Goal: Obtain resource: Download file/media

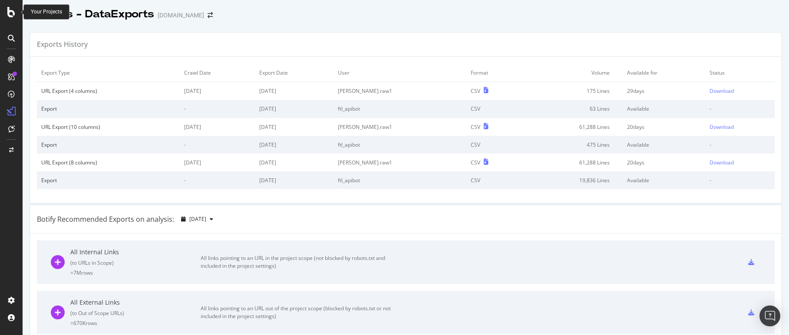
click at [8, 9] on icon at bounding box center [11, 12] width 8 height 10
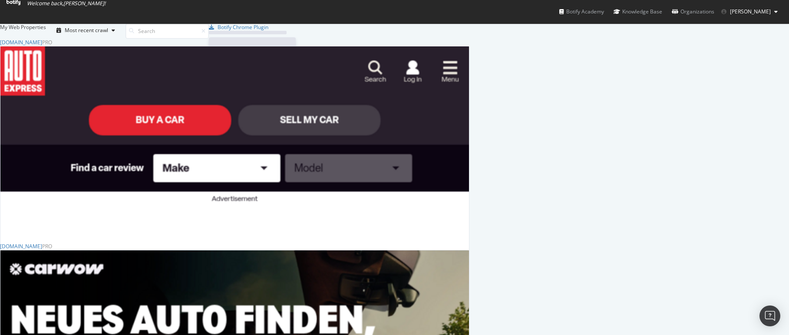
scroll to position [335, 789]
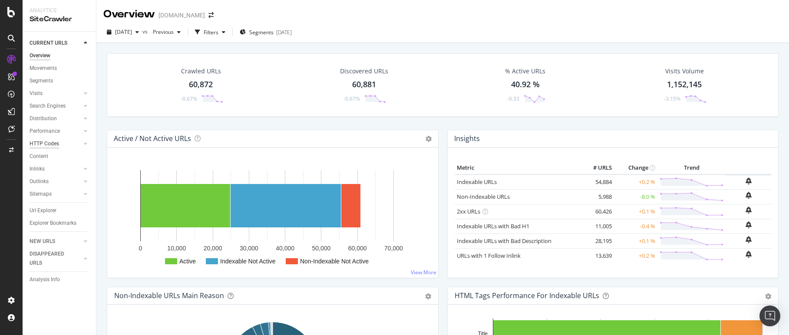
click at [45, 145] on div "HTTP Codes" at bounding box center [45, 143] width 30 height 9
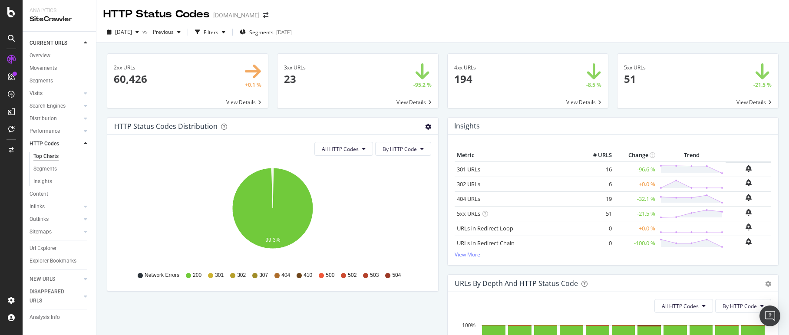
click at [427, 126] on icon "gear" at bounding box center [428, 127] width 6 height 6
click at [401, 159] on span "Table" at bounding box center [398, 160] width 79 height 12
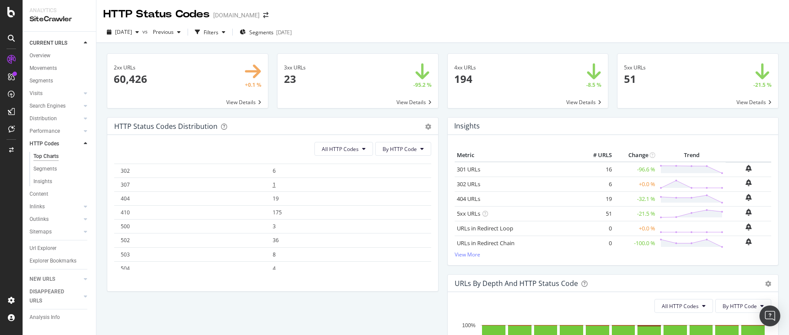
scroll to position [67, 0]
click at [280, 206] on span "175" at bounding box center [277, 206] width 9 height 7
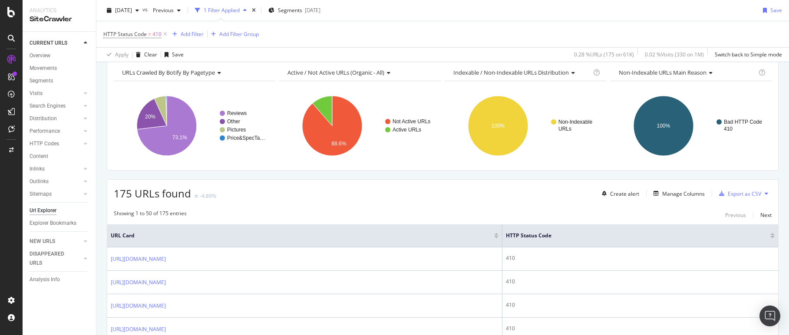
scroll to position [195, 0]
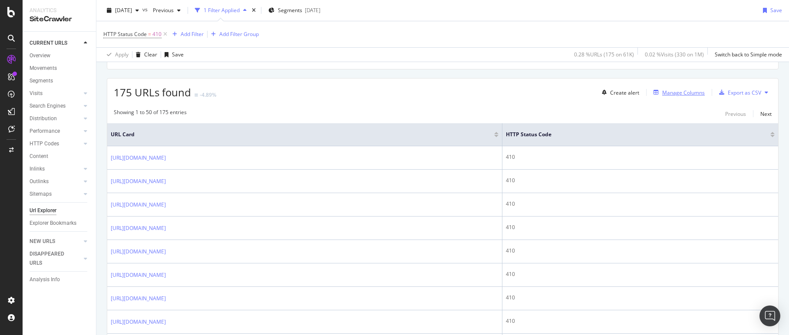
click at [680, 92] on div "Manage Columns" at bounding box center [684, 92] width 43 height 7
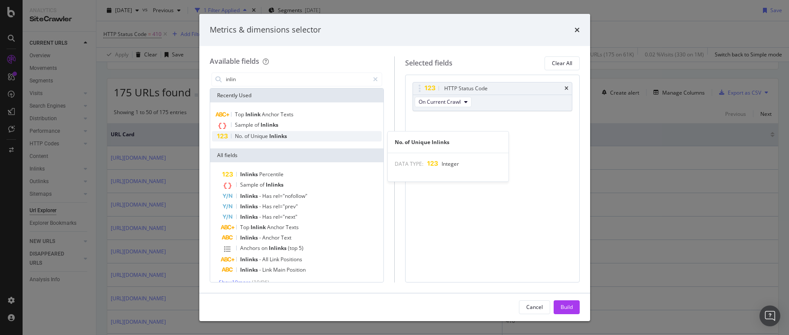
click at [302, 139] on div "No. of Unique Inlinks" at bounding box center [297, 136] width 170 height 10
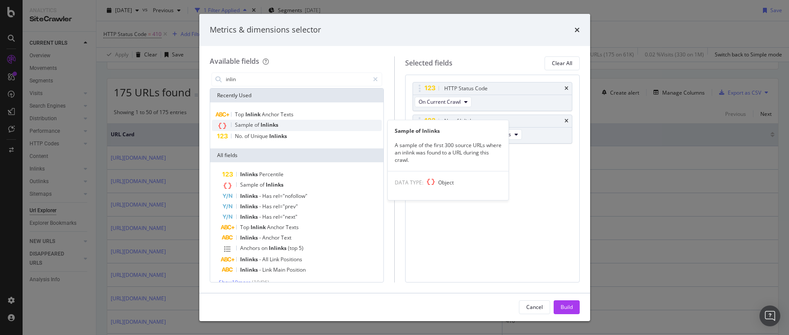
click at [285, 123] on div "Sample of Inlinks" at bounding box center [297, 125] width 170 height 11
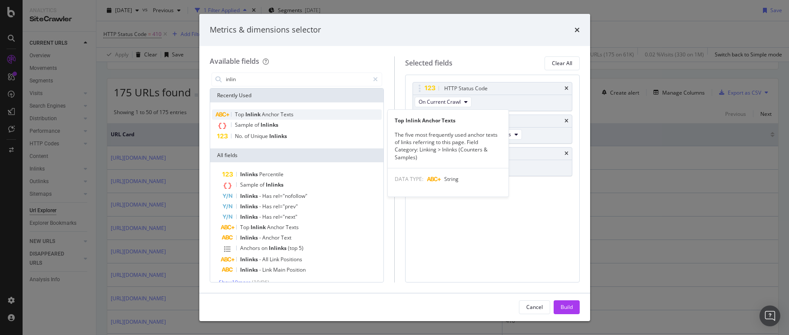
click at [286, 117] on span "Texts" at bounding box center [287, 114] width 13 height 7
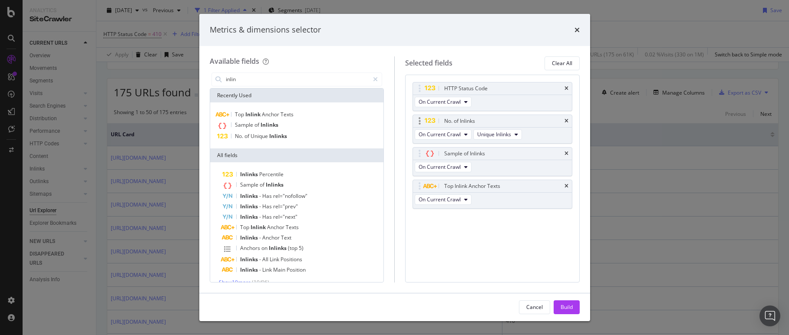
click at [564, 120] on div "No. of Inlinks" at bounding box center [492, 121] width 159 height 12
click at [568, 120] on icon "times" at bounding box center [567, 121] width 4 height 5
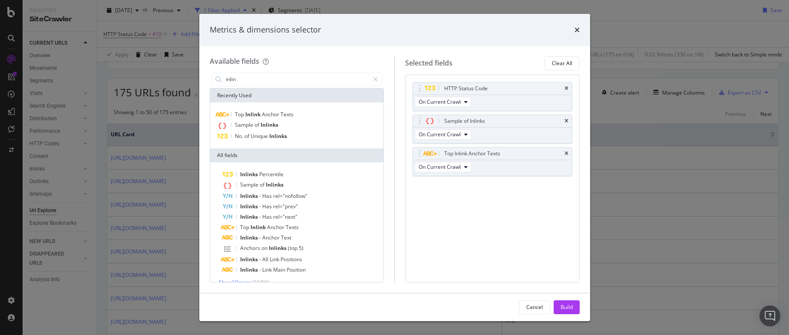
click at [568, 120] on icon "times" at bounding box center [567, 121] width 4 height 5
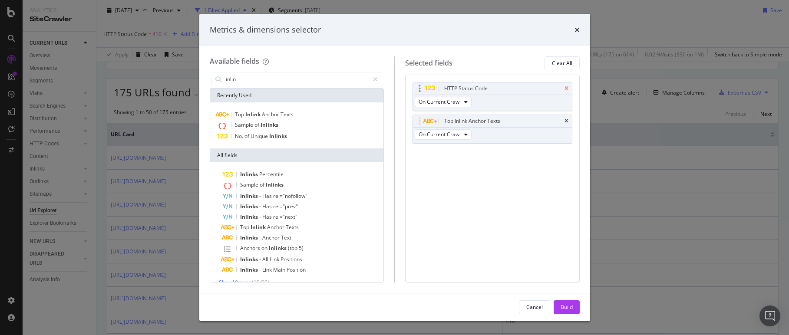
click at [568, 87] on icon "times" at bounding box center [567, 88] width 4 height 5
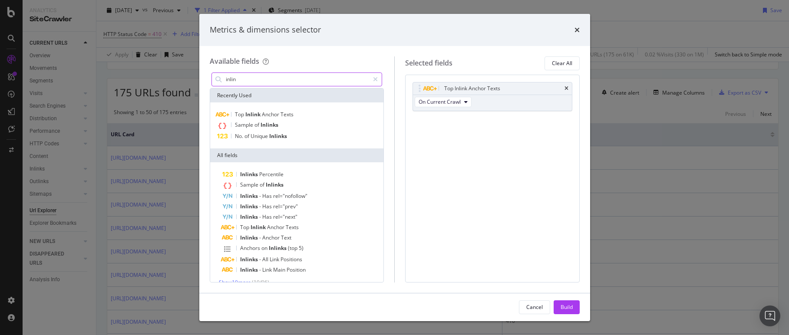
click at [282, 82] on input "inlin" at bounding box center [297, 79] width 145 height 13
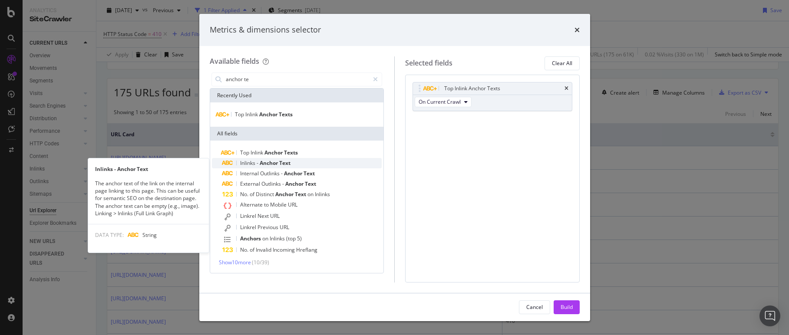
click at [252, 162] on span "Inlinks" at bounding box center [248, 162] width 17 height 7
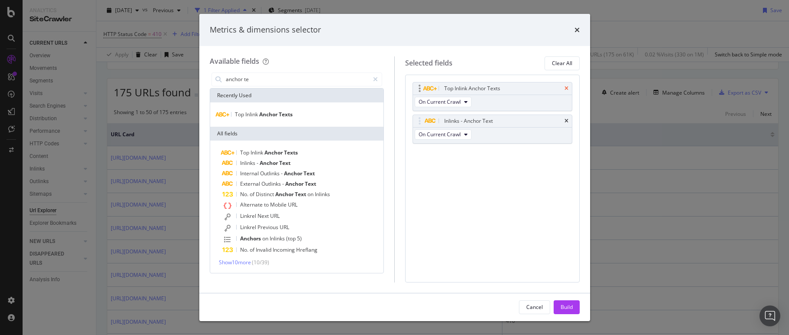
click at [567, 89] on icon "times" at bounding box center [567, 88] width 4 height 5
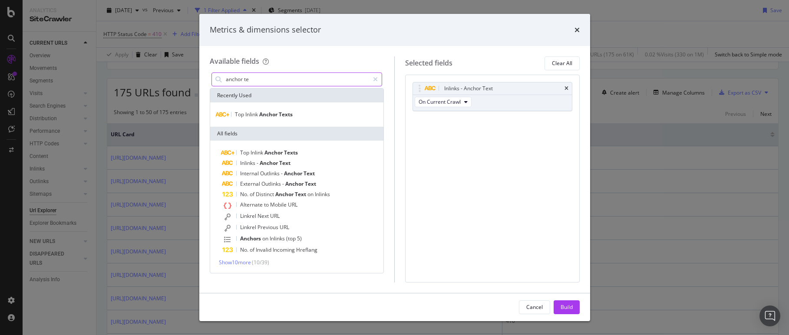
click at [295, 73] on input "anchor te" at bounding box center [297, 79] width 145 height 13
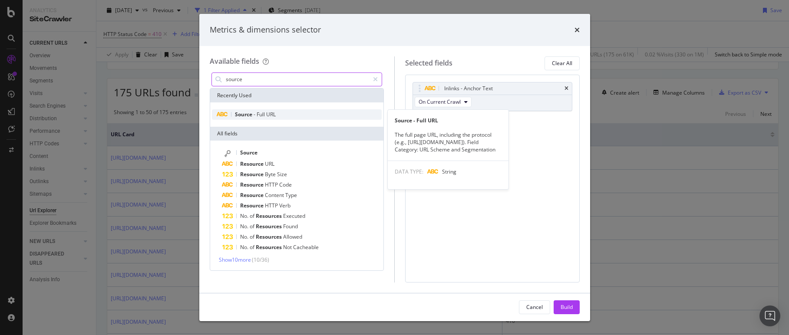
type input "source"
click at [276, 112] on span "URL" at bounding box center [271, 114] width 10 height 7
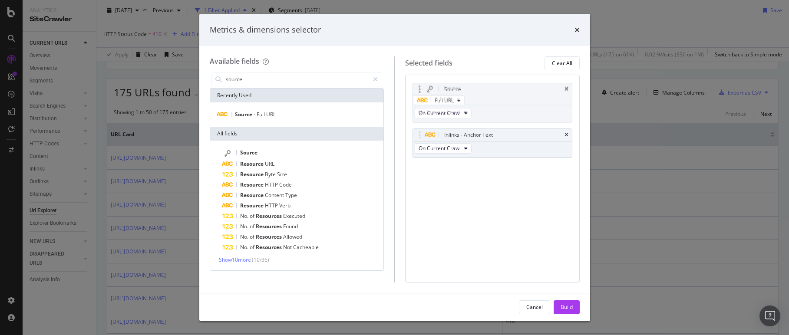
drag, startPoint x: 471, startPoint y: 117, endPoint x: 471, endPoint y: 82, distance: 35.6
click at [471, 82] on body "Analytics SiteCrawler CURRENT URLS Overview Movements Segments Visits Analysis …" at bounding box center [394, 167] width 789 height 335
click at [573, 311] on button "Build" at bounding box center [567, 308] width 26 height 14
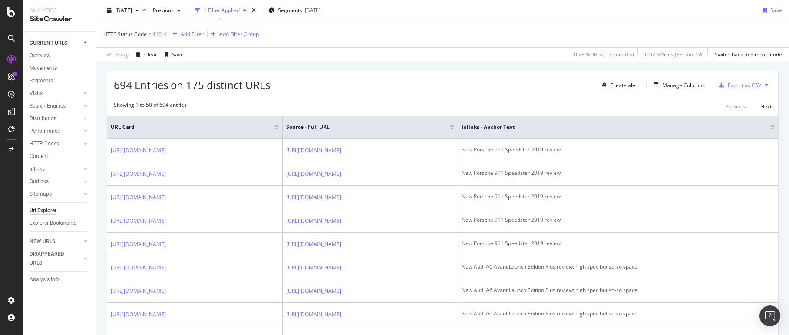
scroll to position [190, 0]
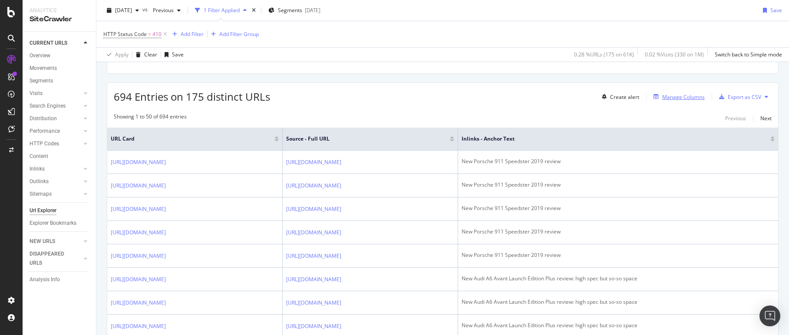
click at [687, 97] on div "Manage Columns" at bounding box center [684, 96] width 43 height 7
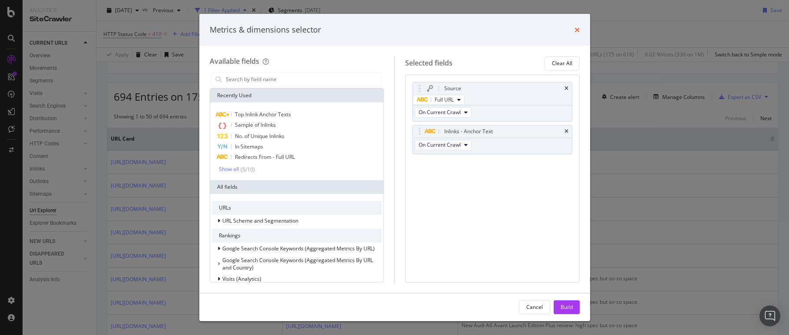
click at [575, 29] on icon "times" at bounding box center [577, 30] width 5 height 7
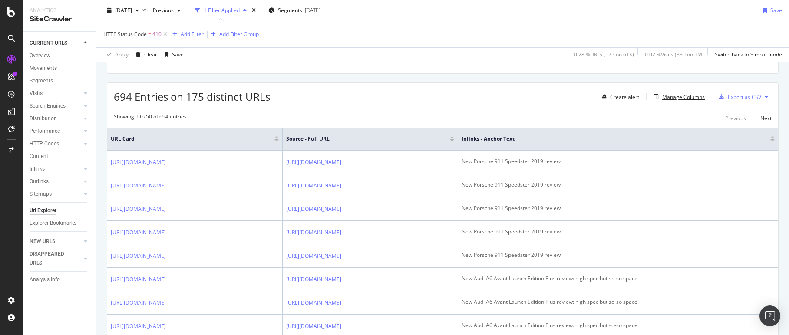
scroll to position [181, 0]
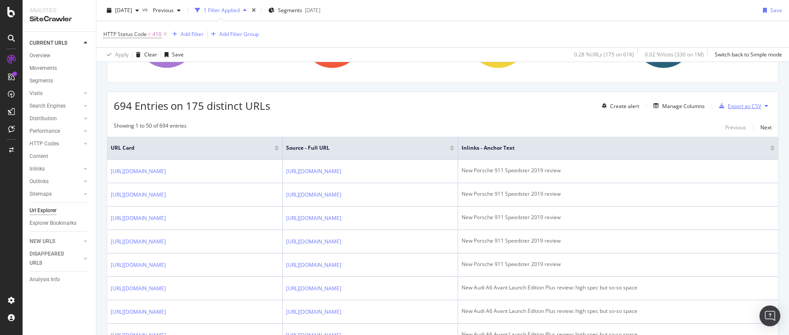
click at [733, 104] on div "Export as CSV" at bounding box center [744, 106] width 33 height 7
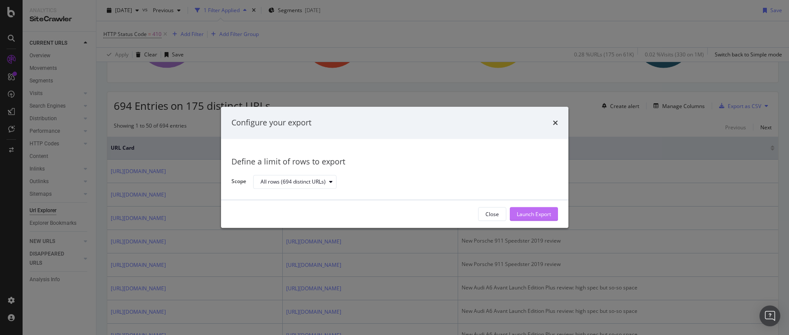
click at [535, 214] on div "Launch Export" at bounding box center [534, 214] width 34 height 7
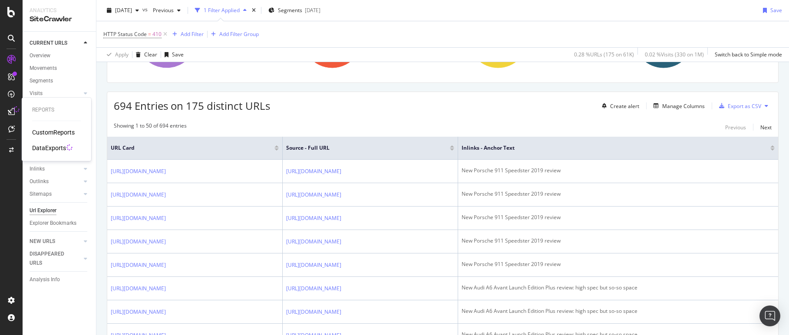
click at [43, 147] on div "DataExports" at bounding box center [49, 148] width 34 height 9
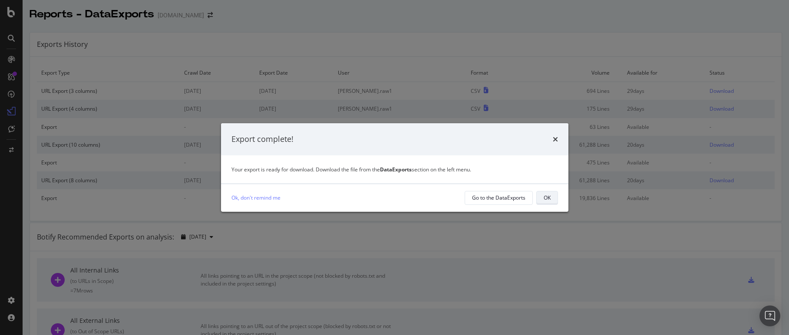
click at [549, 192] on div "OK" at bounding box center [547, 198] width 7 height 12
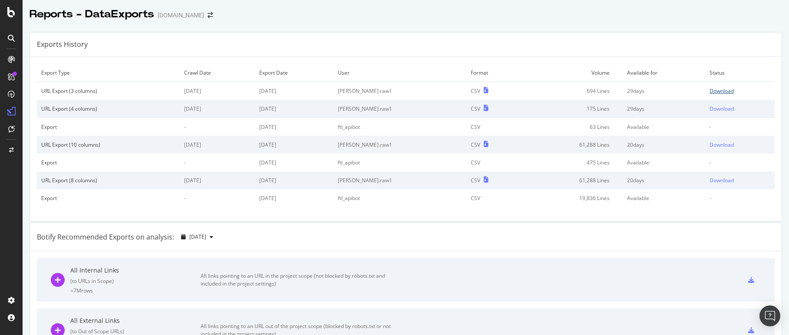
click at [725, 92] on div "Download" at bounding box center [722, 90] width 24 height 7
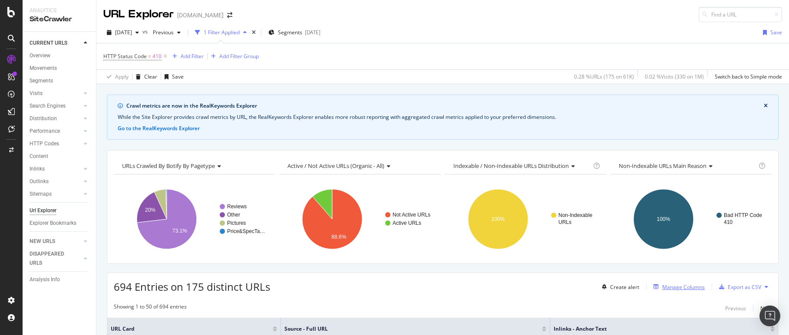
click at [673, 286] on div "Manage Columns" at bounding box center [684, 287] width 43 height 7
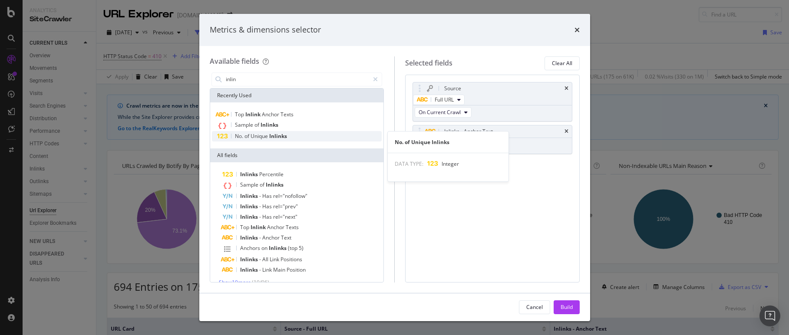
type input "inlin"
click at [276, 138] on span "Inlinks" at bounding box center [278, 136] width 18 height 7
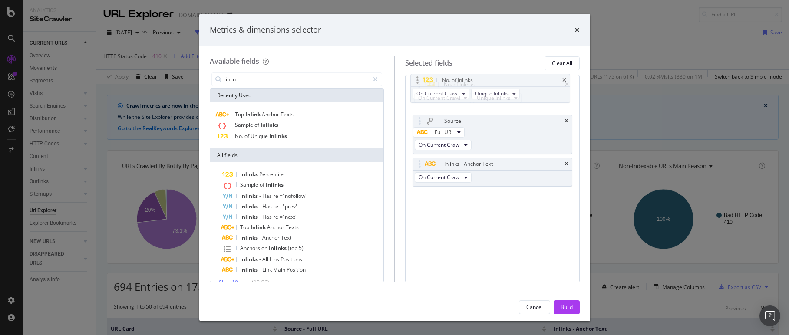
drag, startPoint x: 442, startPoint y: 170, endPoint x: 440, endPoint y: 84, distance: 86.1
click at [440, 83] on body "Analytics SiteCrawler CURRENT URLS Overview Movements Segments Visits Analysis …" at bounding box center [394, 167] width 789 height 335
click at [569, 306] on div "Build" at bounding box center [567, 307] width 12 height 7
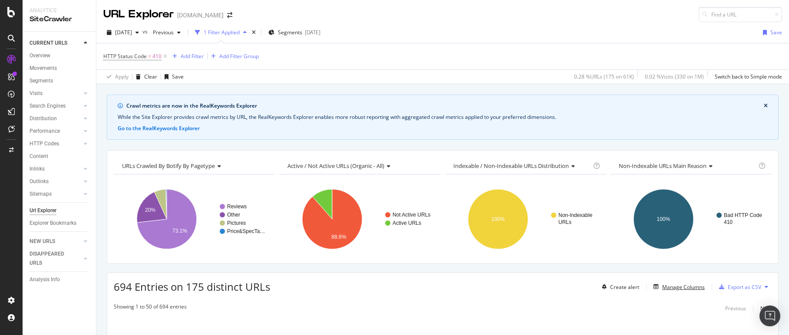
scroll to position [98, 0]
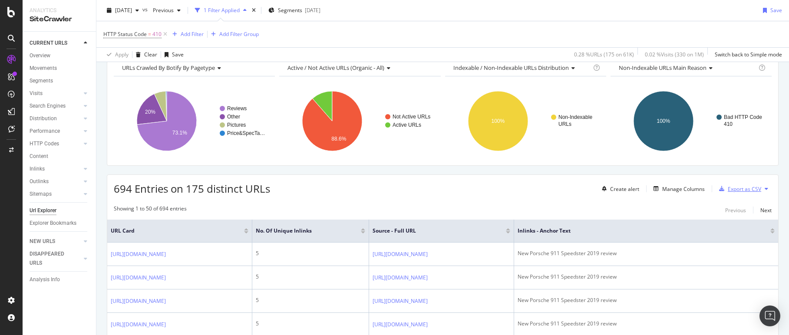
click at [732, 187] on div "Export as CSV" at bounding box center [744, 189] width 33 height 7
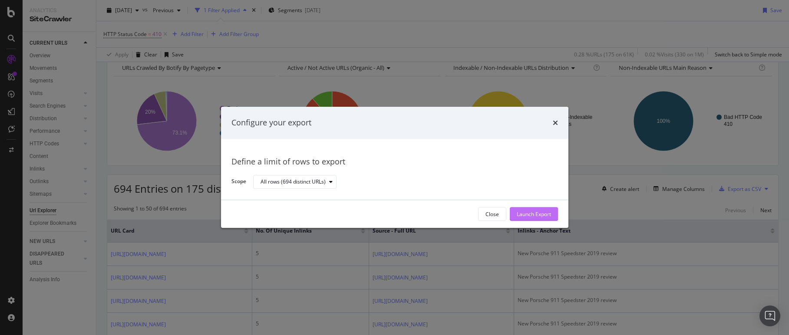
click at [530, 213] on div "Launch Export" at bounding box center [534, 214] width 34 height 7
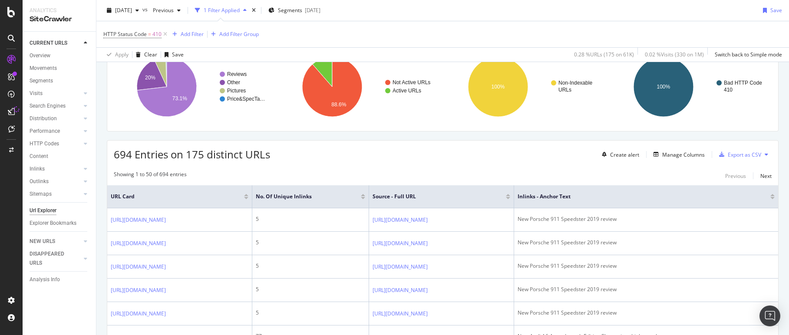
scroll to position [132, 0]
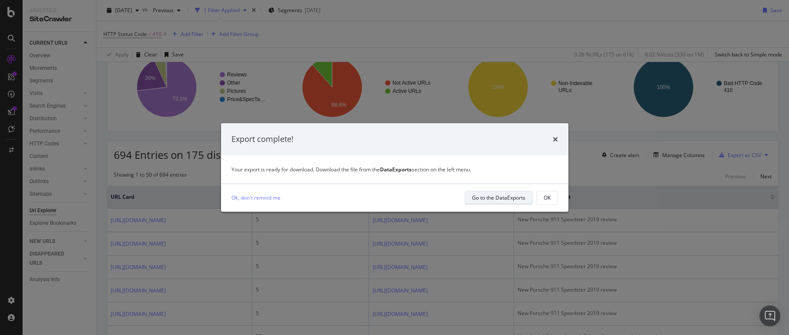
click at [490, 199] on div "Go to the DataExports" at bounding box center [498, 197] width 53 height 7
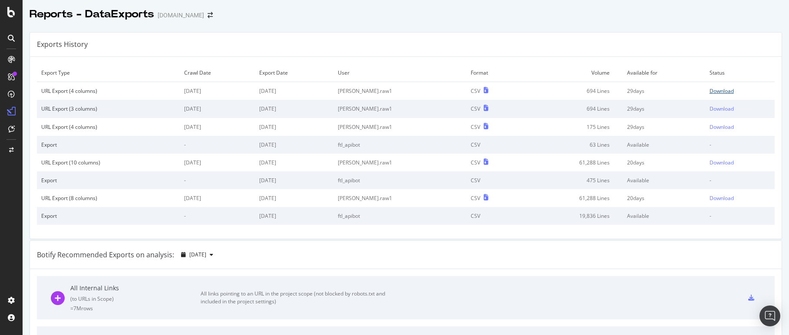
click at [723, 90] on div "Download" at bounding box center [722, 90] width 24 height 7
click at [722, 90] on div "Download" at bounding box center [722, 90] width 24 height 7
